Goal: Task Accomplishment & Management: Complete application form

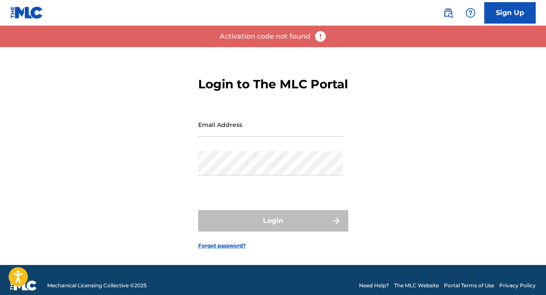
click at [239, 137] on input "Email Address" at bounding box center [270, 124] width 145 height 24
type input "[EMAIL_ADDRESS][DOMAIN_NAME]"
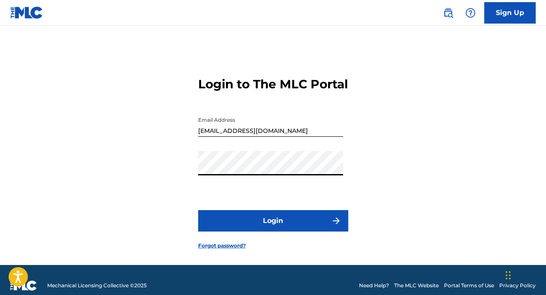
click at [283, 231] on button "Login" at bounding box center [273, 220] width 150 height 21
click at [316, 231] on button "Login" at bounding box center [273, 220] width 150 height 21
click at [247, 230] on button "Login" at bounding box center [273, 220] width 150 height 21
click at [360, 128] on div "Login to The MLC Portal Email Address isavibemusic@gmail.com Password Login For…" at bounding box center [273, 156] width 546 height 218
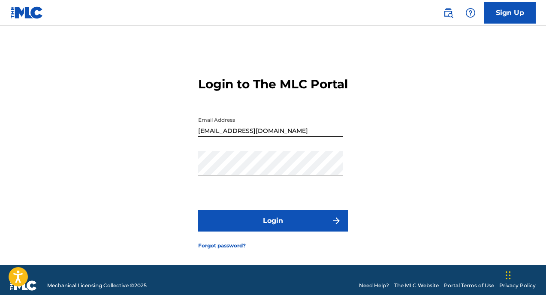
click at [241, 231] on button "Login" at bounding box center [273, 220] width 150 height 21
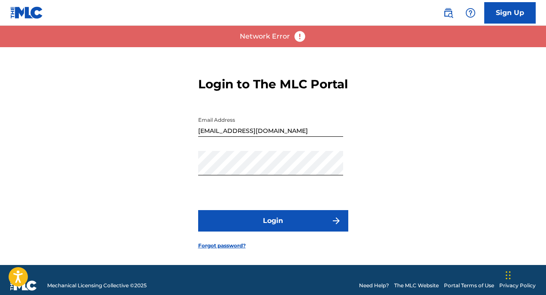
click at [261, 231] on button "Login" at bounding box center [273, 220] width 150 height 21
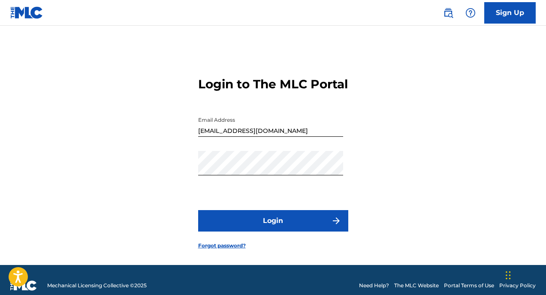
click at [273, 230] on button "Login" at bounding box center [273, 220] width 150 height 21
click at [450, 89] on div "Login to The MLC Portal Email Address isavibemusic@gmail.com Password Login For…" at bounding box center [273, 156] width 546 height 218
click at [249, 231] on button "Login" at bounding box center [273, 220] width 150 height 21
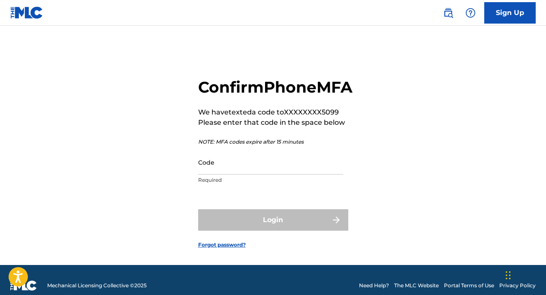
click at [258, 174] on input "Code" at bounding box center [270, 162] width 145 height 24
paste input "843138"
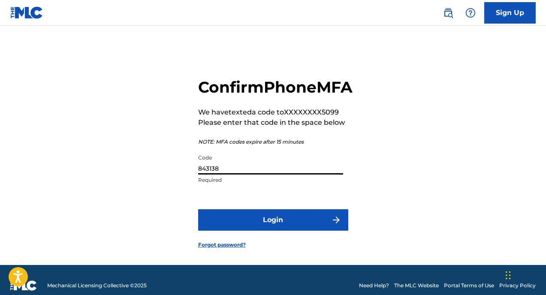
type input "843138"
click at [306, 231] on button "Login" at bounding box center [273, 219] width 150 height 21
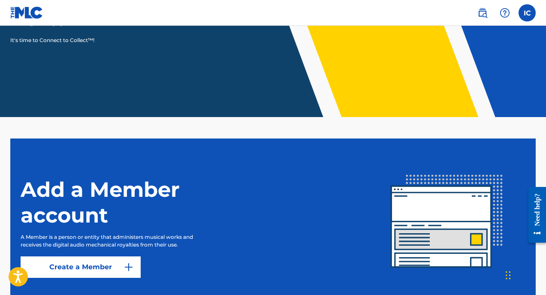
scroll to position [151, 0]
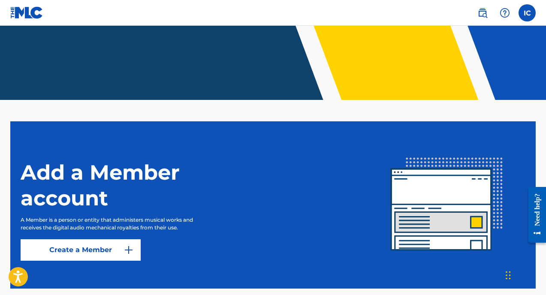
click at [114, 253] on link "Create a Member" at bounding box center [81, 249] width 120 height 21
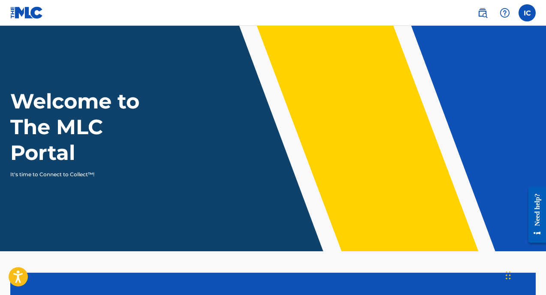
scroll to position [151, 0]
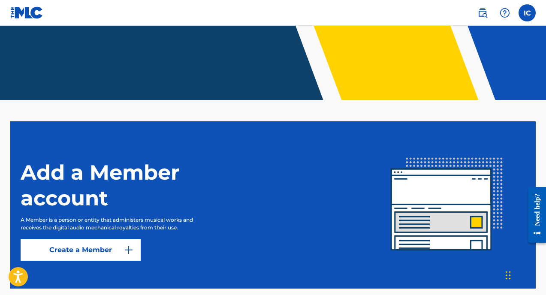
click at [118, 255] on link "Create a Member" at bounding box center [81, 249] width 120 height 21
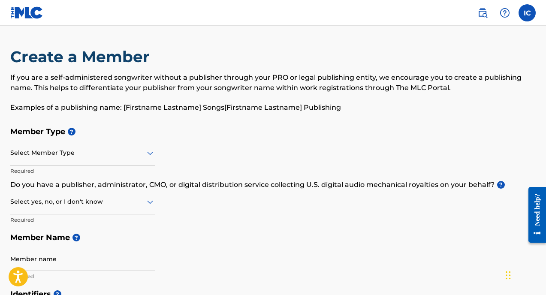
click at [115, 172] on p "Required" at bounding box center [82, 171] width 145 height 8
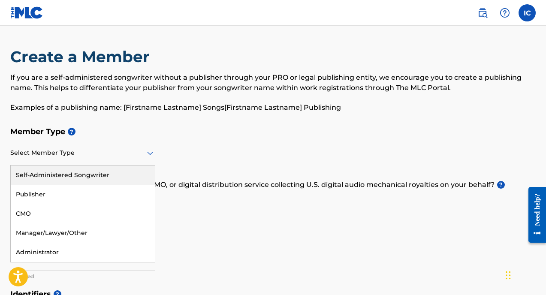
click at [128, 149] on div at bounding box center [82, 152] width 145 height 11
click at [124, 176] on div "Self-Administered Songwriter" at bounding box center [83, 174] width 144 height 19
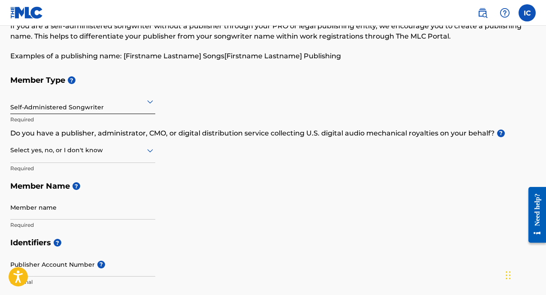
scroll to position [52, 0]
click at [118, 147] on div at bounding box center [82, 149] width 145 height 11
click at [128, 184] on div "No" at bounding box center [83, 191] width 144 height 19
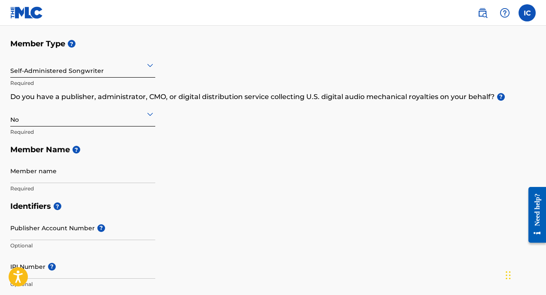
scroll to position [88, 0]
click at [84, 165] on input "Member name" at bounding box center [82, 170] width 145 height 24
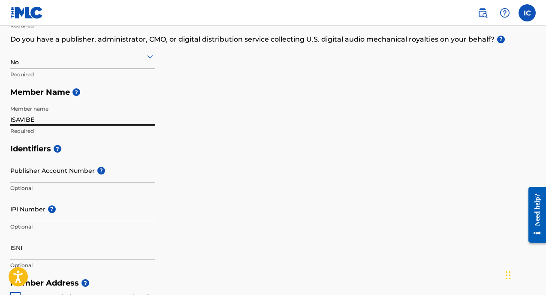
scroll to position [147, 0]
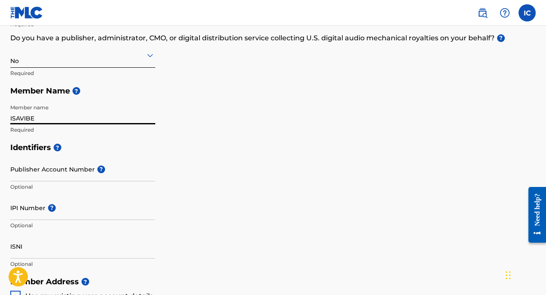
type input "ISAVIBE"
click at [81, 173] on input "Publisher Account Number ?" at bounding box center [82, 169] width 145 height 24
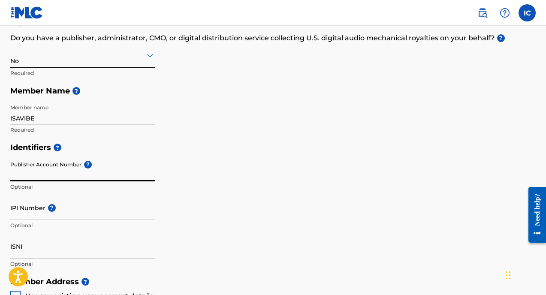
click at [197, 160] on div "Identifiers ? Publisher Account Number ? Optional IPI Number ? Optional ISNI Op…" at bounding box center [272, 205] width 525 height 134
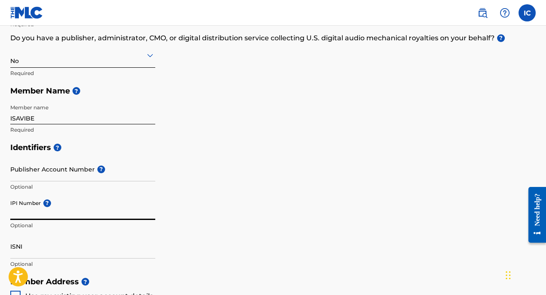
click at [25, 218] on input "IPI Number ?" at bounding box center [82, 207] width 145 height 24
paste input "1166141475"
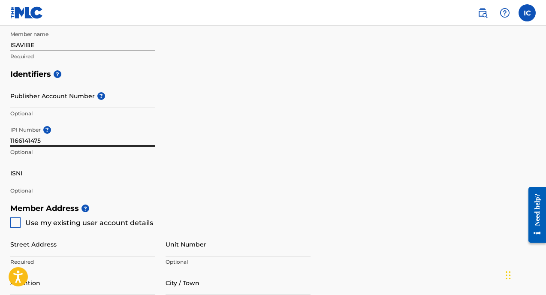
scroll to position [279, 0]
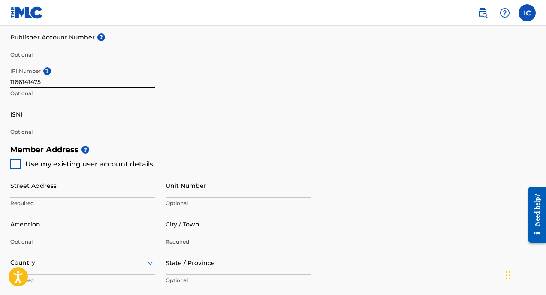
type input "1166141475"
click at [17, 165] on div at bounding box center [15, 164] width 10 height 10
type input "[STREET_ADDRESS][PERSON_NAME]"
type input "WARRENTON"
type input "20187"
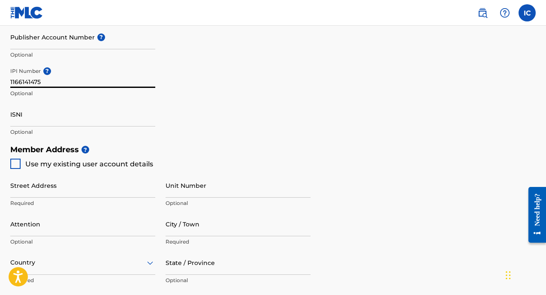
type input "540"
type input "3595099"
type input "[EMAIL_ADDRESS][DOMAIN_NAME]"
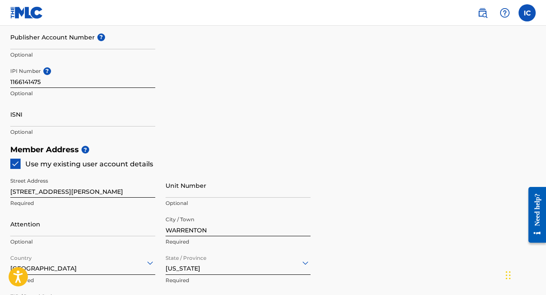
click at [17, 165] on img at bounding box center [15, 163] width 9 height 9
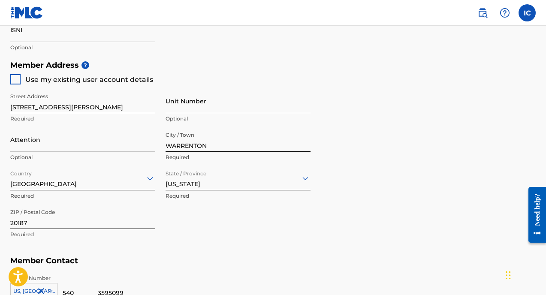
scroll to position [362, 0]
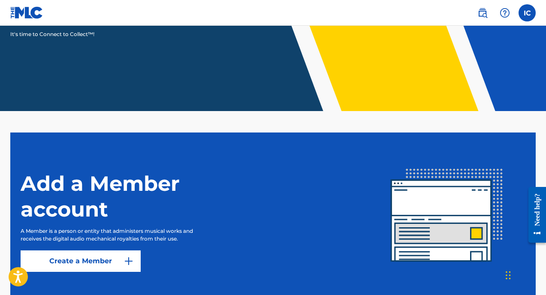
scroll to position [185, 0]
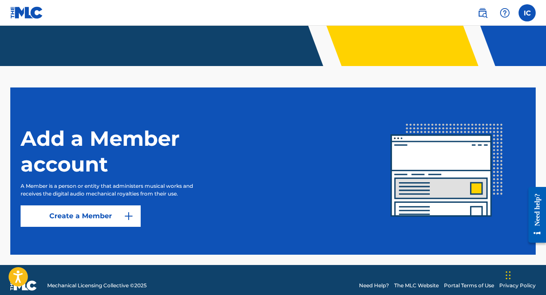
click at [84, 213] on link "Create a Member" at bounding box center [81, 215] width 120 height 21
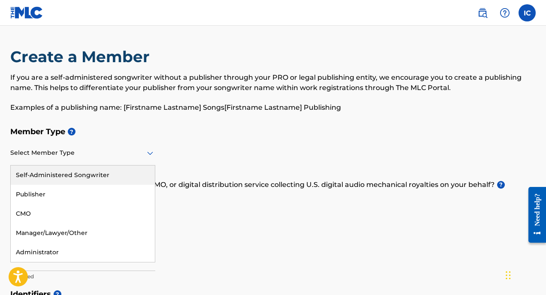
click at [142, 151] on div at bounding box center [82, 152] width 145 height 11
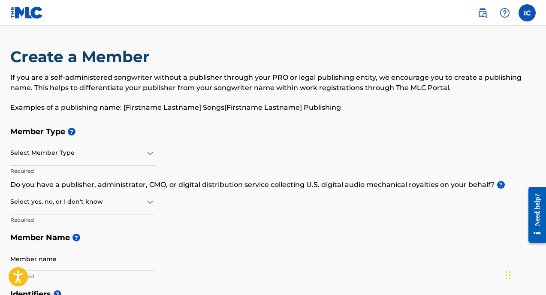
click at [91, 201] on div at bounding box center [82, 201] width 145 height 11
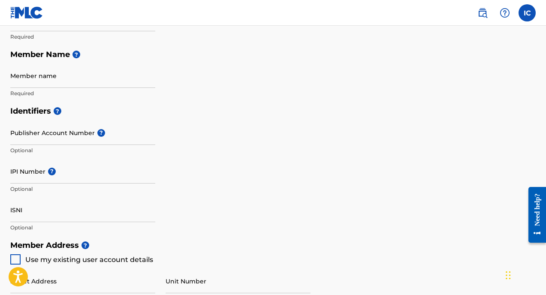
scroll to position [243, 0]
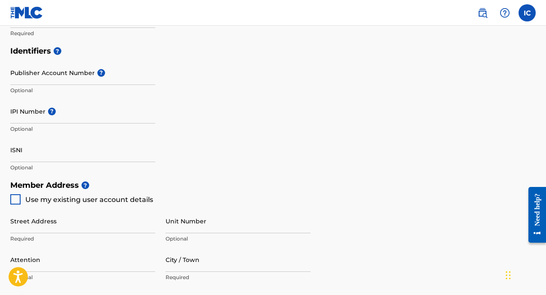
click at [64, 115] on input "IPI Number ?" at bounding box center [82, 111] width 145 height 24
paste input "1166141475"
type input "1166141475"
click at [202, 112] on div "Identifiers ? Publisher Account Number ? Optional IPI Number ? 1166141475 Optio…" at bounding box center [272, 109] width 525 height 134
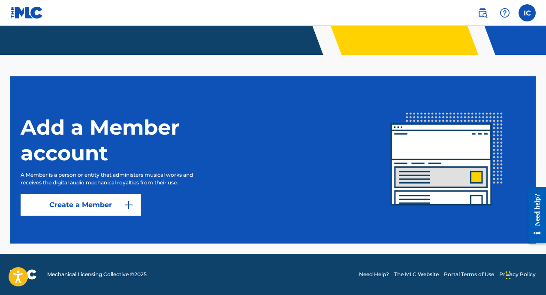
scroll to position [185, 0]
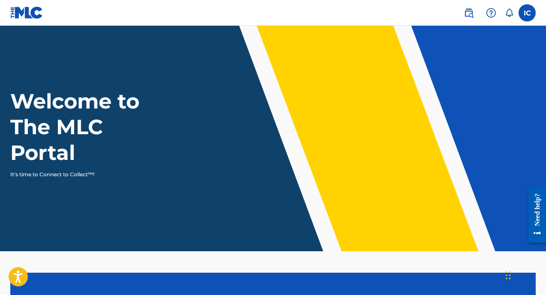
click at [523, 14] on label at bounding box center [526, 12] width 17 height 17
click at [527, 13] on input "IC [PERSON_NAME] [PERSON_NAME] [PERSON_NAME][EMAIL_ADDRESS][DOMAIN_NAME] Notifi…" at bounding box center [527, 13] width 0 height 0
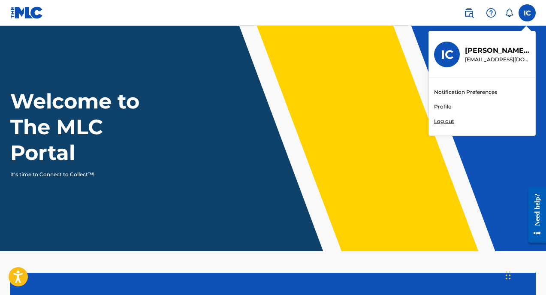
click at [465, 92] on link "Notification Preferences" at bounding box center [465, 92] width 63 height 8
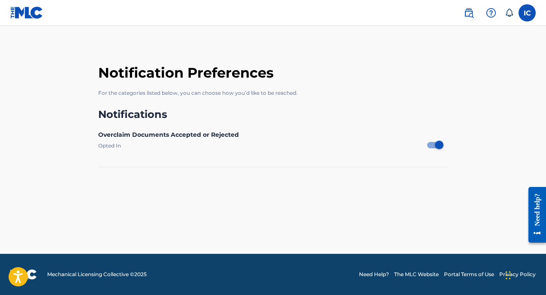
click at [526, 12] on label at bounding box center [526, 12] width 17 height 17
click at [527, 13] on input "IC [PERSON_NAME] [PERSON_NAME] [PERSON_NAME][EMAIL_ADDRESS][DOMAIN_NAME] Notifi…" at bounding box center [527, 13] width 0 height 0
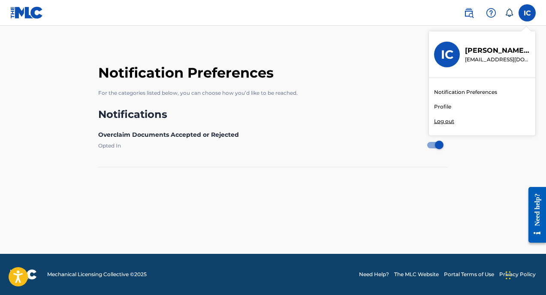
click at [444, 106] on link "Profile" at bounding box center [442, 107] width 17 height 8
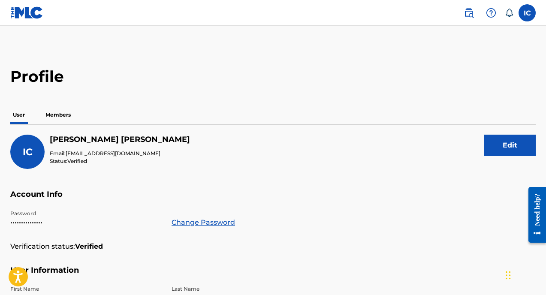
click at [56, 115] on p "Members" at bounding box center [58, 115] width 30 height 18
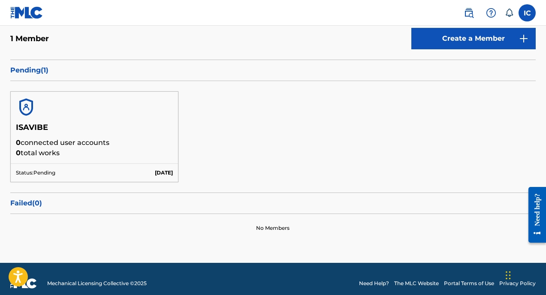
scroll to position [115, 0]
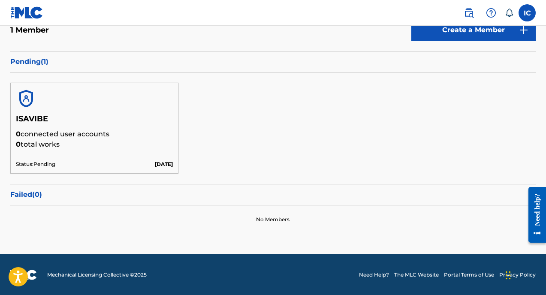
click at [99, 144] on p "0 total works" at bounding box center [94, 144] width 157 height 10
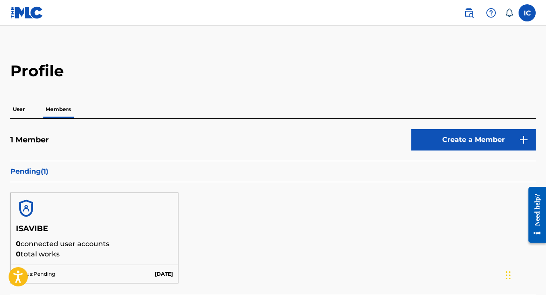
scroll to position [0, 0]
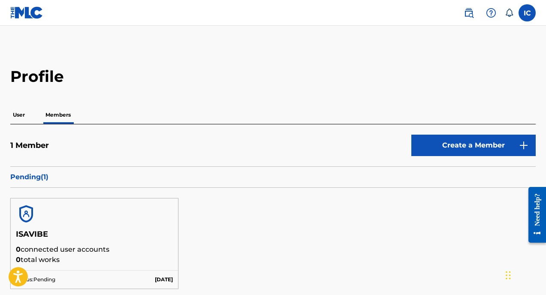
click at [470, 11] on img at bounding box center [468, 13] width 10 height 10
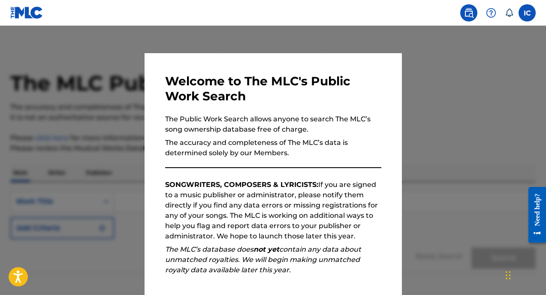
scroll to position [97, 0]
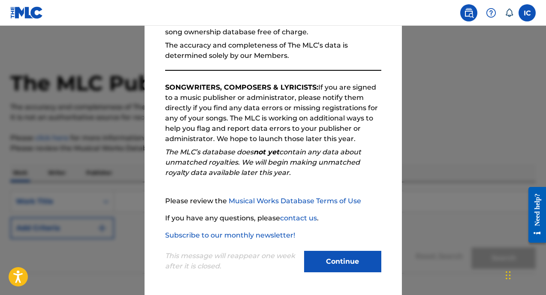
click at [332, 267] on button "Continue" at bounding box center [342, 261] width 77 height 21
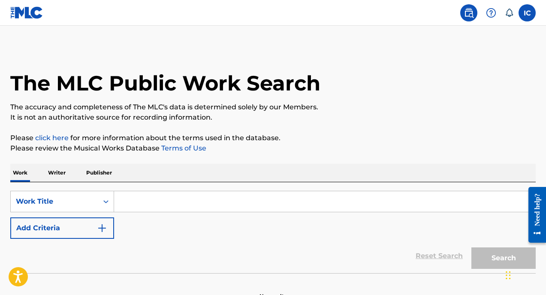
scroll to position [51, 0]
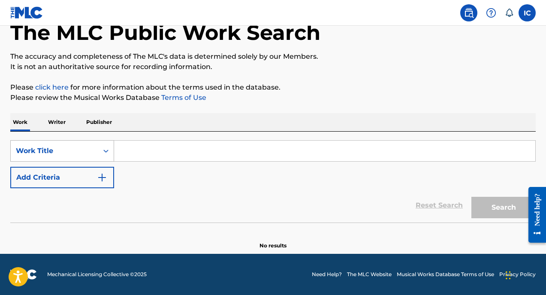
click at [100, 153] on div "Search Form" at bounding box center [105, 150] width 15 height 15
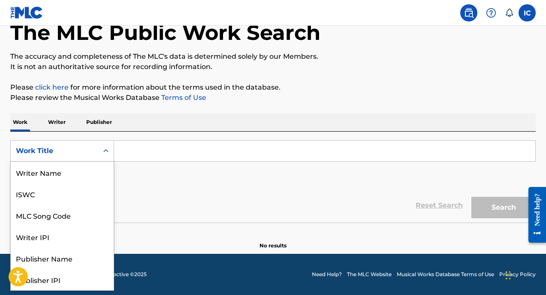
scroll to position [43, 0]
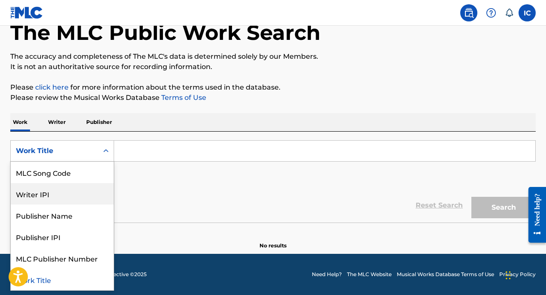
click at [69, 195] on div "Writer IPI" at bounding box center [62, 193] width 103 height 21
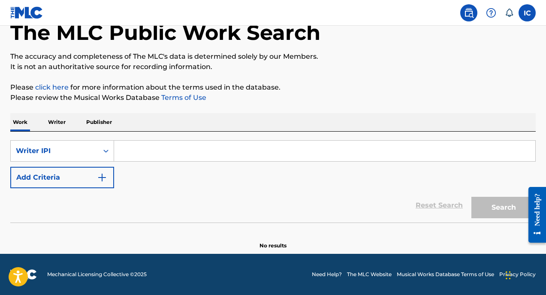
click at [134, 153] on input "Search Form" at bounding box center [324, 151] width 421 height 21
paste input "1166141475"
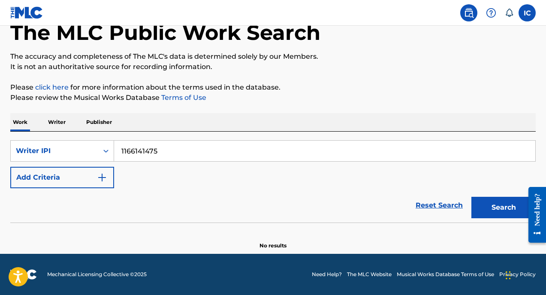
type input "1166141475"
click at [471, 197] on button "Search" at bounding box center [503, 207] width 64 height 21
click at [76, 148] on div "Writer IPI" at bounding box center [54, 151] width 77 height 10
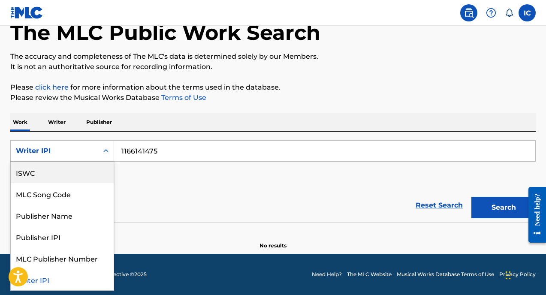
click at [170, 176] on div "SearchWithCriteria54714b15-ca8b-4fd4-b081-d303ae86db4c ISWC, 3 of 8. 8 results …" at bounding box center [272, 164] width 525 height 48
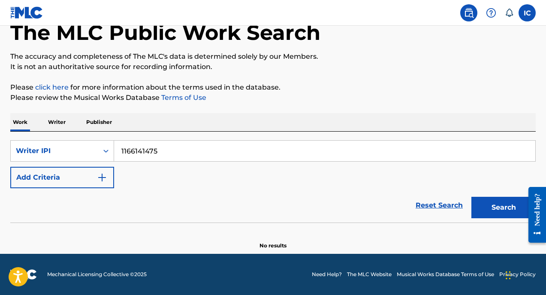
click at [141, 149] on input "1166141475" at bounding box center [324, 151] width 421 height 21
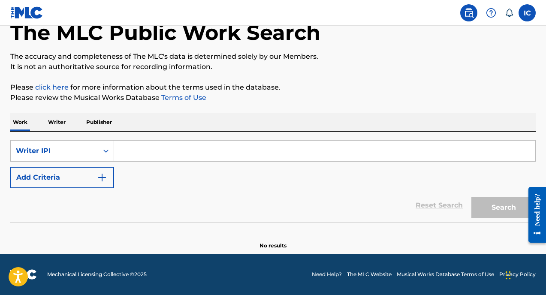
click at [54, 119] on p "Writer" at bounding box center [56, 122] width 23 height 18
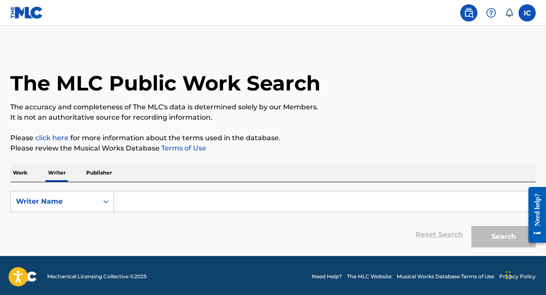
click at [156, 198] on input "Search Form" at bounding box center [324, 201] width 421 height 21
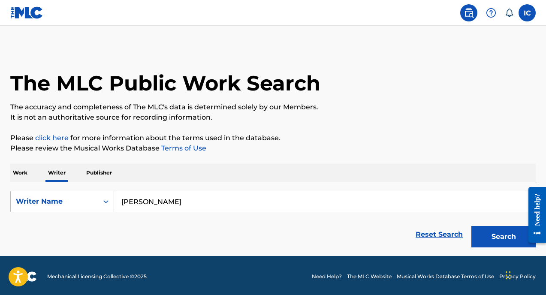
click at [471, 226] on button "Search" at bounding box center [503, 236] width 64 height 21
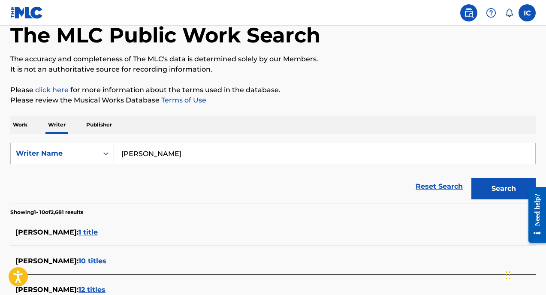
scroll to position [138, 0]
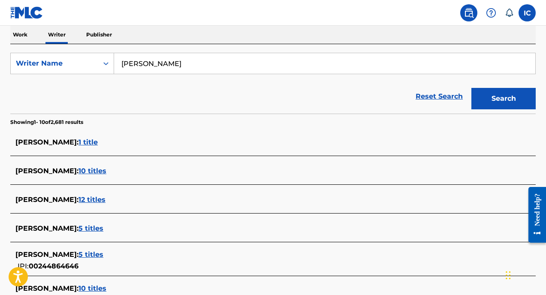
click at [281, 181] on div "[PERSON_NAME] : 10 titles" at bounding box center [272, 172] width 525 height 20
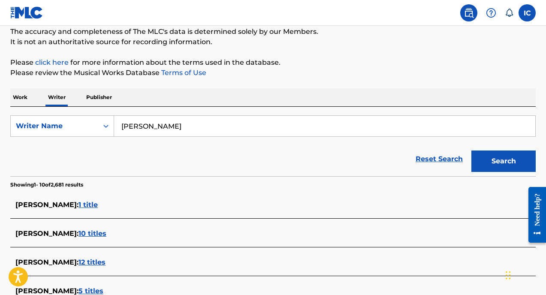
scroll to position [74, 0]
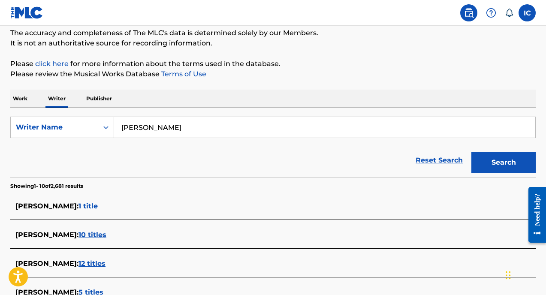
click at [228, 126] on input "[PERSON_NAME]" at bounding box center [324, 127] width 421 height 21
click at [471, 152] on button "Search" at bounding box center [503, 162] width 64 height 21
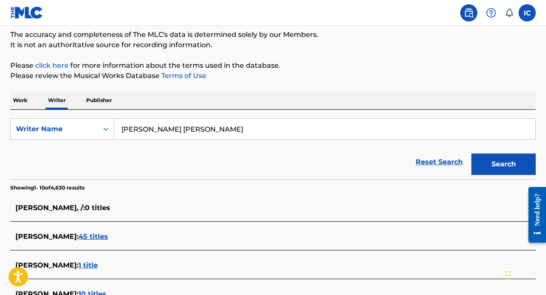
scroll to position [73, 0]
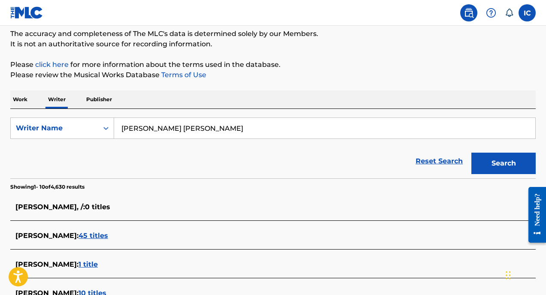
click at [178, 127] on input "[PERSON_NAME] [PERSON_NAME]" at bounding box center [324, 128] width 421 height 21
type input "[PERSON_NAME]"
click at [471, 153] on button "Search" at bounding box center [503, 163] width 64 height 21
click at [23, 100] on p "Work" at bounding box center [20, 99] width 20 height 18
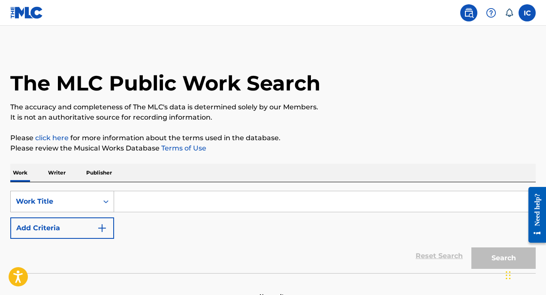
click at [102, 202] on div "Work Title" at bounding box center [62, 201] width 104 height 21
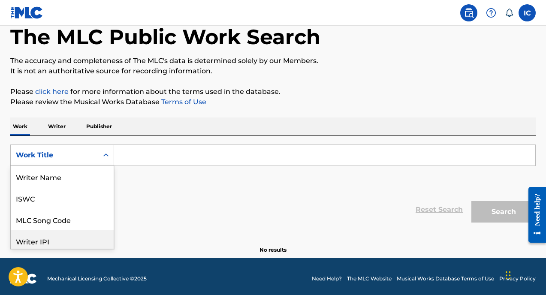
scroll to position [43, 0]
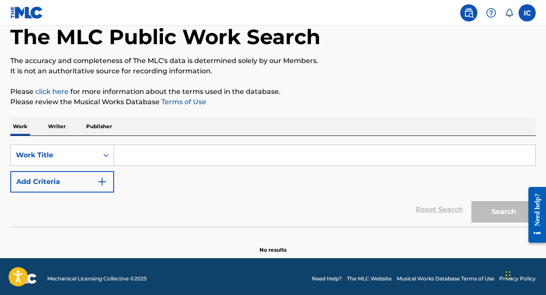
click at [291, 162] on input "Search Form" at bounding box center [324, 155] width 421 height 21
